Goal: Task Accomplishment & Management: Manage account settings

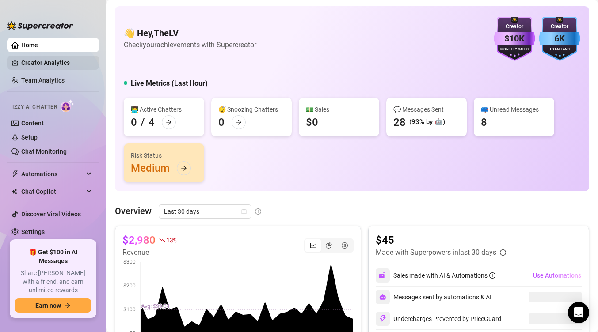
click at [46, 60] on link "Creator Analytics" at bounding box center [56, 63] width 71 height 14
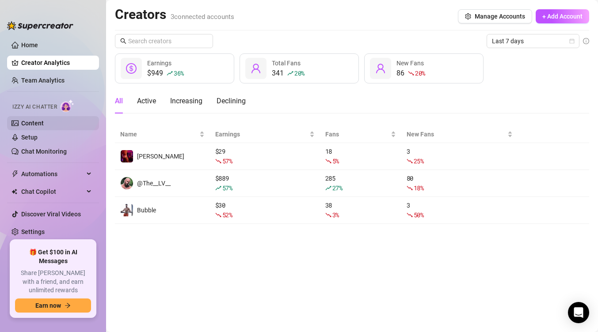
click at [42, 120] on link "Content" at bounding box center [32, 123] width 23 height 7
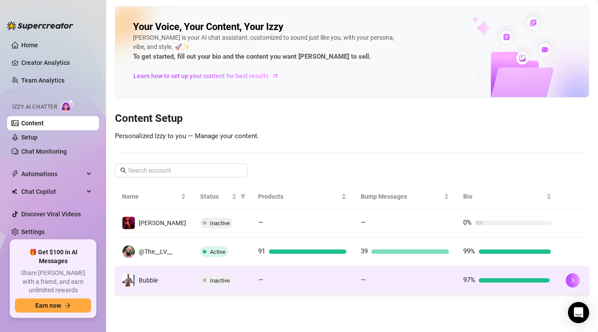
click at [236, 282] on div "Inactive" at bounding box center [222, 280] width 44 height 11
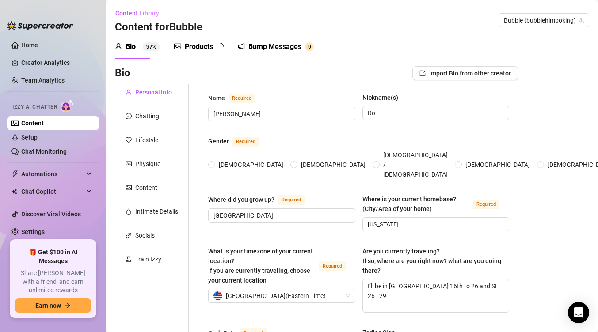
radio input "true"
checkbox input "false"
checkbox input "true"
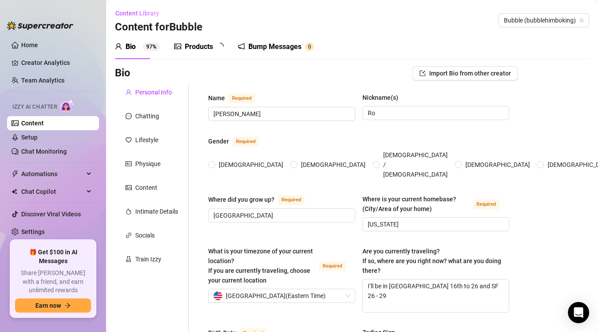
checkbox input "true"
type input "[DATE]"
click at [148, 215] on div "Intimate Details" at bounding box center [156, 212] width 43 height 10
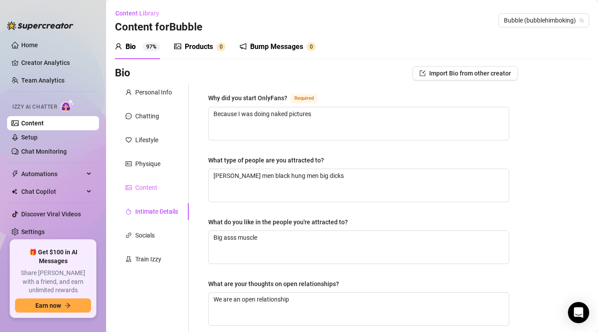
click at [146, 196] on div "Content" at bounding box center [152, 187] width 74 height 17
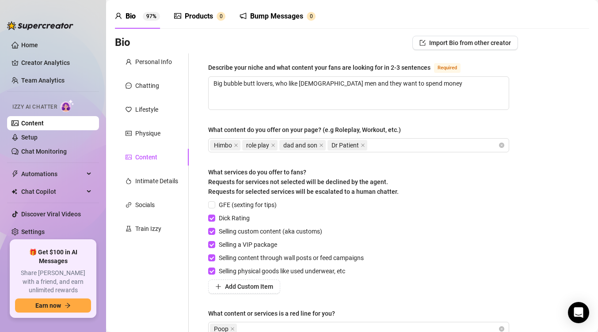
scroll to position [70, 0]
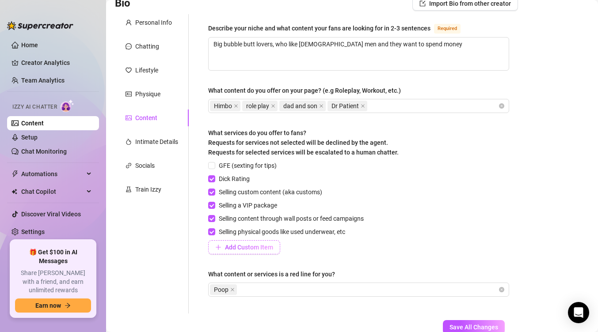
click at [242, 253] on button "Add Custom Item" at bounding box center [244, 247] width 72 height 14
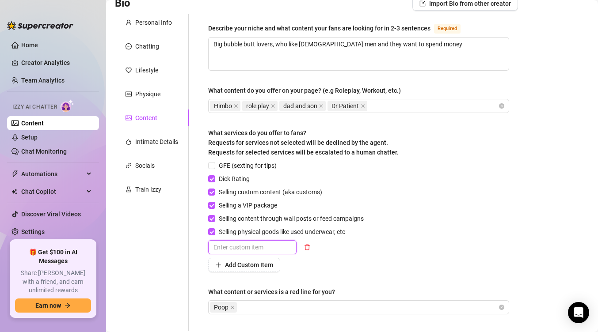
click at [239, 251] on input "text" at bounding box center [252, 247] width 88 height 14
type input "Custom Videos"
click at [255, 270] on button "Add Custom Item" at bounding box center [244, 265] width 72 height 14
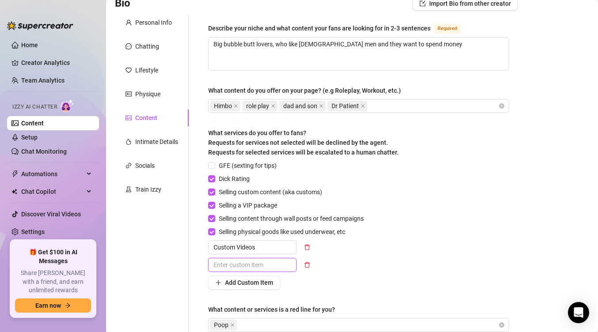
click at [253, 261] on input "text" at bounding box center [252, 265] width 88 height 14
type input "Video Calls"
click at [364, 273] on div "GFE (sexting for tips) Dick Rating Selling custom content (aka customs) Selling…" at bounding box center [287, 225] width 159 height 129
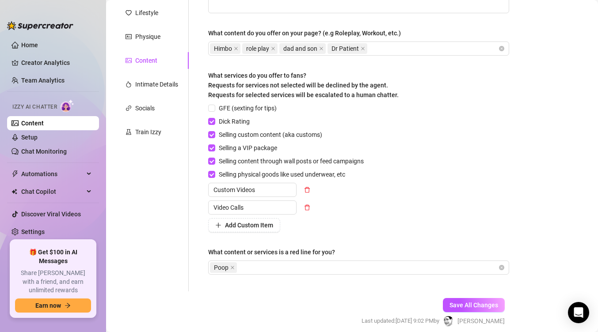
scroll to position [128, 0]
click at [466, 306] on span "Save All Changes" at bounding box center [473, 304] width 49 height 7
click at [151, 83] on div "Intimate Details" at bounding box center [156, 84] width 43 height 10
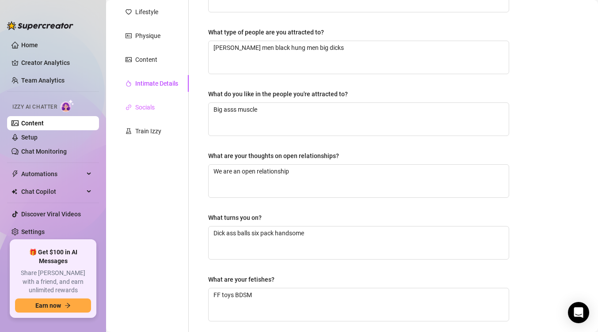
click at [150, 100] on div "Socials" at bounding box center [152, 107] width 74 height 17
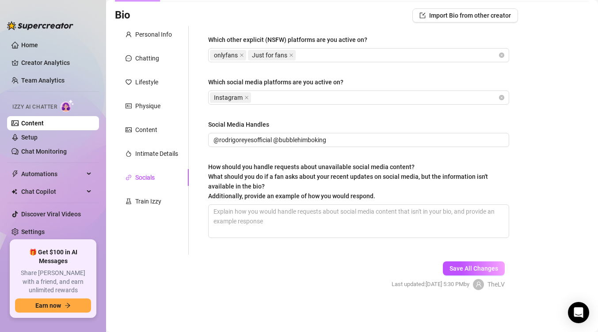
scroll to position [58, 0]
click at [148, 147] on div "Intimate Details" at bounding box center [152, 153] width 74 height 17
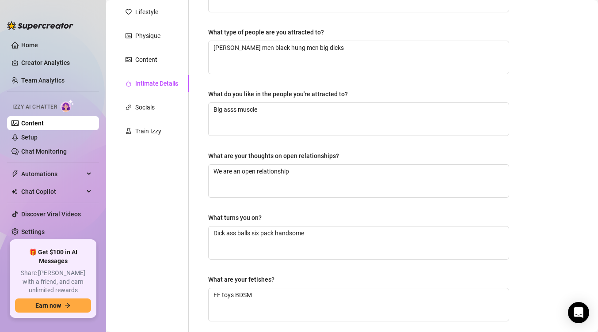
scroll to position [80, 0]
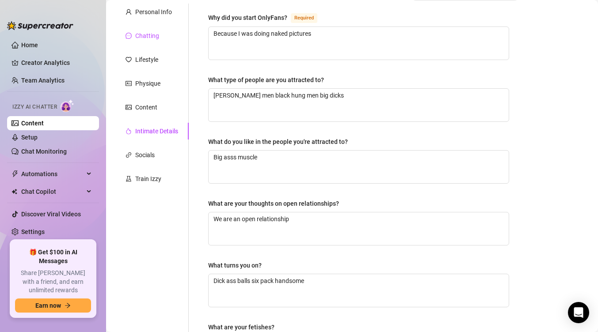
click at [149, 32] on div "Chatting" at bounding box center [147, 36] width 24 height 10
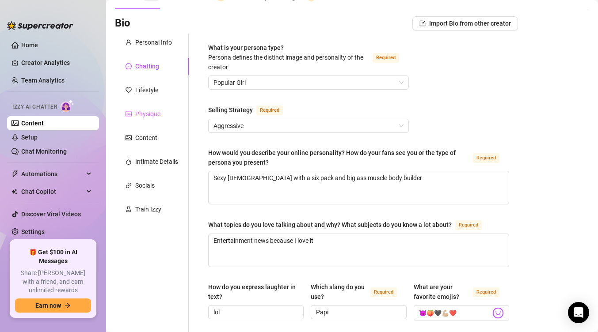
scroll to position [15, 0]
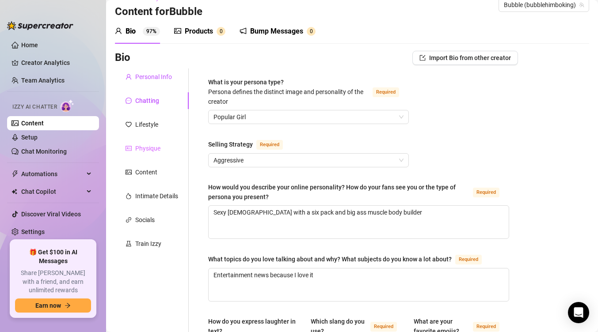
click at [153, 76] on div "Personal Info" at bounding box center [153, 77] width 37 height 10
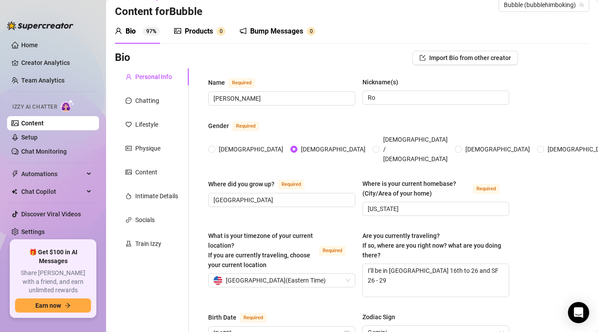
click at [184, 36] on div "Products 0" at bounding box center [199, 31] width 51 height 11
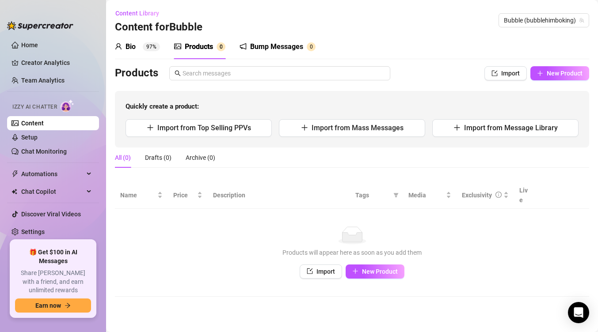
click at [266, 55] on div "Bump Messages 0" at bounding box center [277, 46] width 76 height 25
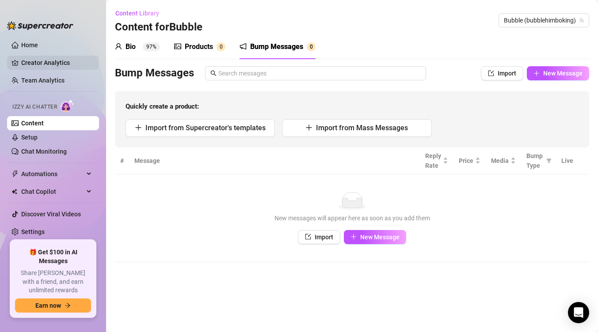
click at [44, 67] on link "Creator Analytics" at bounding box center [56, 63] width 71 height 14
